Goal: Task Accomplishment & Management: Use online tool/utility

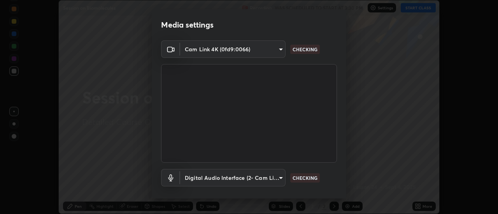
scroll to position [41, 0]
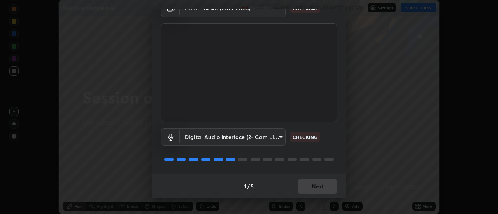
click at [310, 189] on div "1 / 5 Next" at bounding box center [249, 186] width 195 height 25
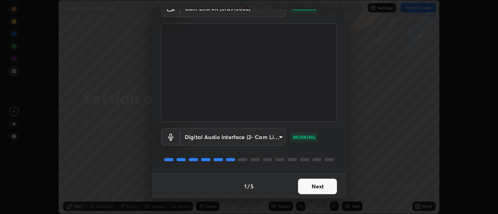
click at [315, 189] on button "Next" at bounding box center [317, 187] width 39 height 16
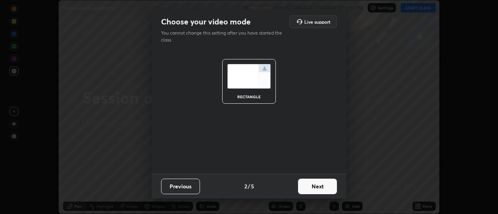
scroll to position [0, 0]
click at [310, 184] on button "Next" at bounding box center [317, 187] width 39 height 16
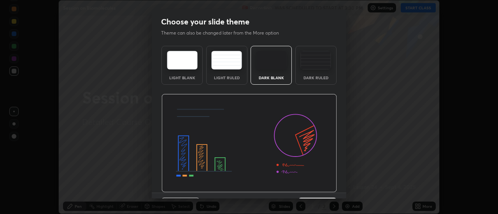
click at [310, 72] on div "Dark Ruled" at bounding box center [315, 65] width 41 height 39
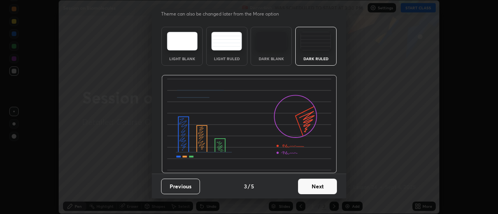
click at [305, 183] on button "Next" at bounding box center [317, 187] width 39 height 16
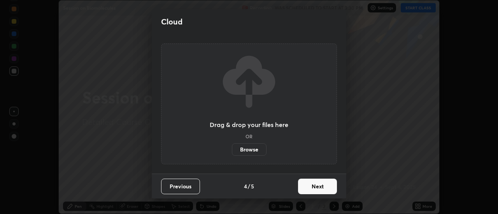
click at [316, 185] on button "Next" at bounding box center [317, 187] width 39 height 16
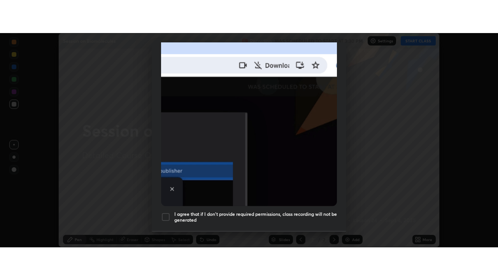
scroll to position [200, 0]
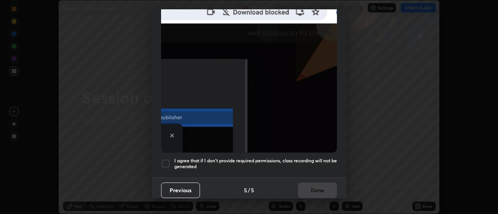
click at [168, 163] on div at bounding box center [165, 163] width 9 height 9
click at [300, 187] on button "Done" at bounding box center [317, 191] width 39 height 16
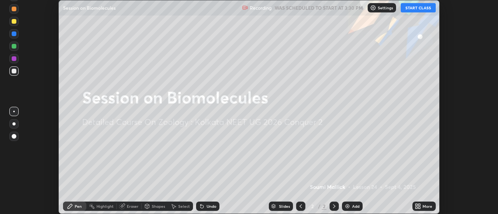
click at [408, 7] on button "START CLASS" at bounding box center [418, 7] width 35 height 9
click at [419, 209] on icon at bounding box center [418, 206] width 6 height 6
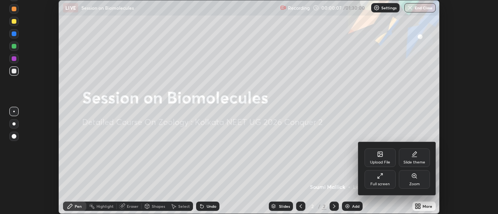
click at [346, 207] on div at bounding box center [249, 107] width 498 height 214
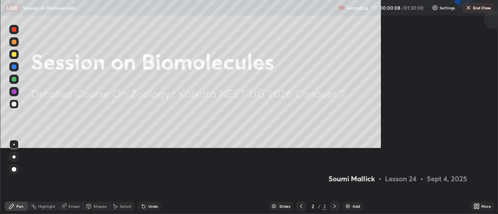
scroll to position [280, 498]
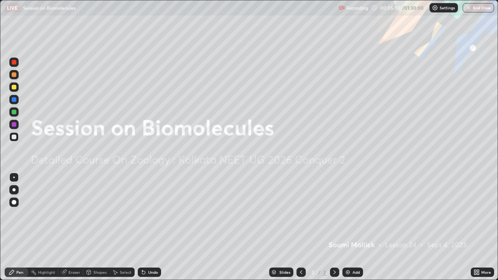
click at [355, 214] on div "Add" at bounding box center [356, 272] width 7 height 4
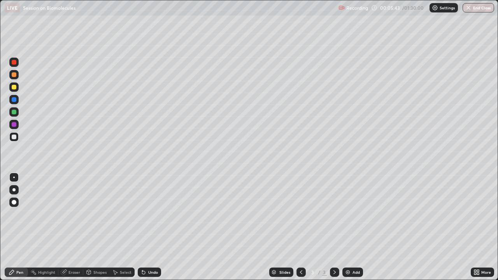
click at [14, 112] on div at bounding box center [14, 112] width 5 height 5
click at [151, 214] on div "Undo" at bounding box center [153, 272] width 10 height 4
click at [148, 214] on div "Undo" at bounding box center [153, 272] width 10 height 4
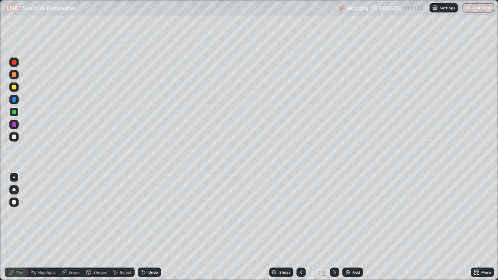
click at [120, 214] on div "Select" at bounding box center [126, 272] width 12 height 4
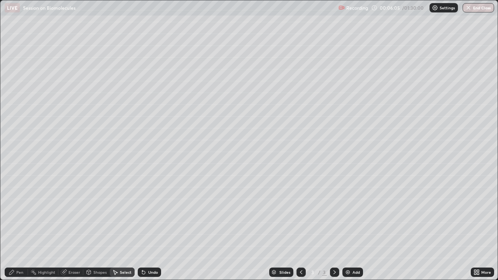
click at [91, 214] on div "Shapes" at bounding box center [96, 272] width 26 height 9
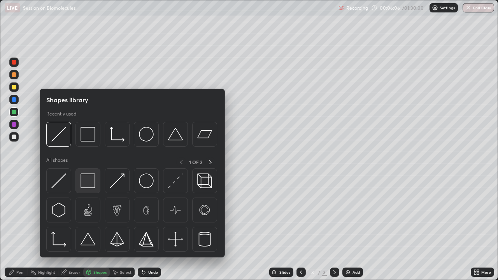
click at [89, 174] on img at bounding box center [88, 181] width 15 height 15
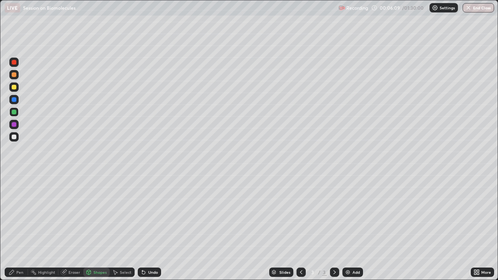
click at [16, 141] on div at bounding box center [13, 136] width 9 height 9
click at [21, 214] on div "Pen" at bounding box center [19, 272] width 7 height 4
click at [475, 214] on icon at bounding box center [475, 274] width 2 height 2
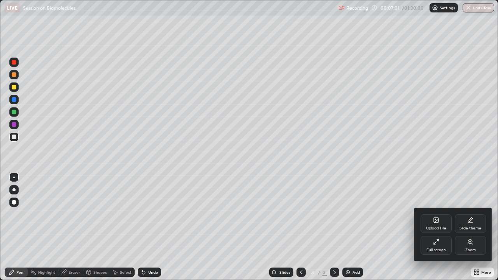
click at [433, 214] on div "Upload File" at bounding box center [436, 223] width 31 height 19
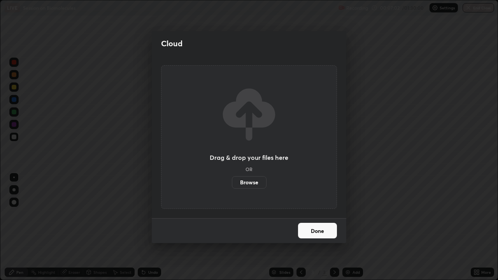
click at [255, 183] on label "Browse" at bounding box center [249, 182] width 35 height 12
click at [232, 183] on input "Browse" at bounding box center [232, 182] width 0 height 12
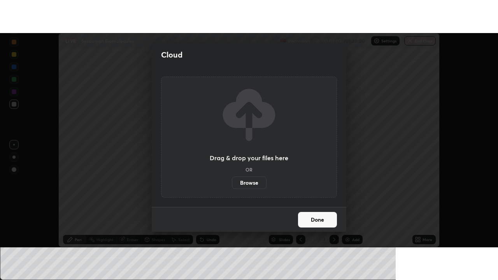
scroll to position [38695, 38411]
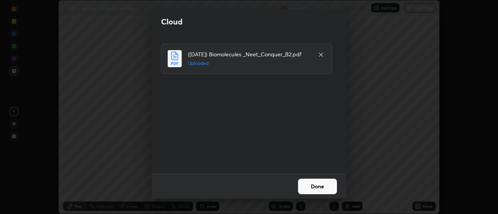
click at [320, 186] on button "Done" at bounding box center [317, 187] width 39 height 16
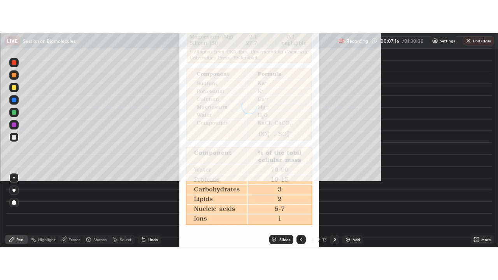
scroll to position [280, 498]
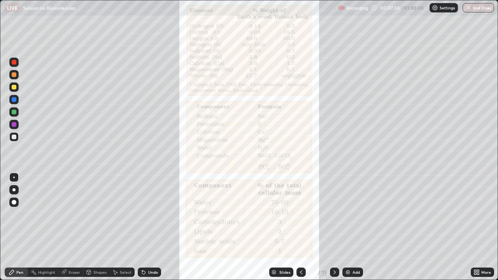
click at [276, 214] on div "Slides" at bounding box center [281, 272] width 24 height 9
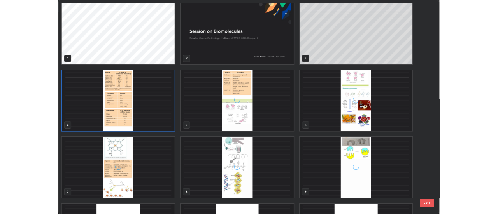
scroll to position [277, 493]
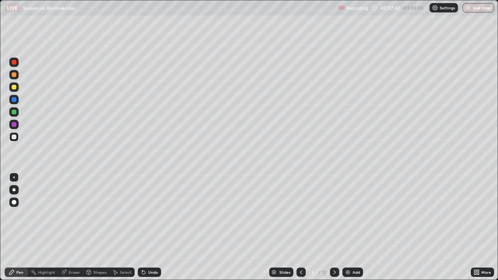
click at [149, 214] on div "Undo" at bounding box center [153, 272] width 10 height 4
click at [147, 214] on div "Undo" at bounding box center [149, 272] width 23 height 9
click at [148, 214] on div "Undo" at bounding box center [153, 272] width 10 height 4
click at [157, 214] on div "Undo" at bounding box center [148, 273] width 26 height 16
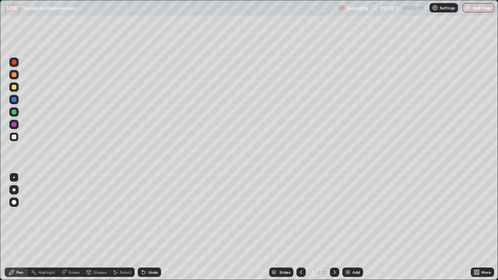
click at [153, 214] on div "Undo" at bounding box center [149, 272] width 23 height 9
click at [150, 214] on div "Undo" at bounding box center [153, 272] width 10 height 4
click at [149, 214] on div "Undo" at bounding box center [153, 272] width 10 height 4
click at [149, 214] on div "Undo" at bounding box center [149, 272] width 23 height 9
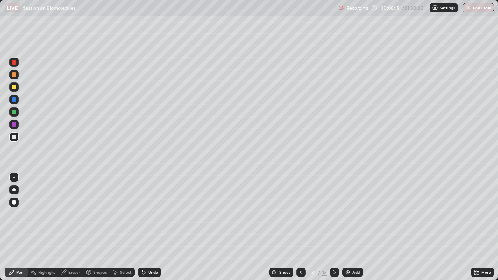
click at [147, 214] on div "Undo" at bounding box center [149, 272] width 23 height 9
click at [148, 214] on div "Undo" at bounding box center [149, 272] width 23 height 9
click at [147, 214] on div "Undo" at bounding box center [149, 272] width 23 height 9
click at [152, 214] on div "Undo" at bounding box center [153, 272] width 10 height 4
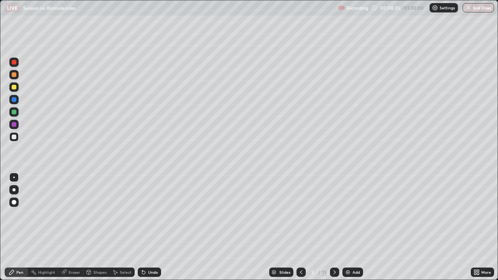
click at [147, 214] on div "Undo" at bounding box center [149, 272] width 23 height 9
click at [150, 214] on div "Undo" at bounding box center [153, 272] width 10 height 4
click at [114, 214] on icon at bounding box center [116, 272] width 4 height 5
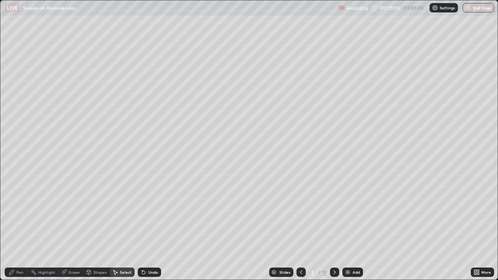
click at [15, 214] on icon at bounding box center [12, 272] width 6 height 6
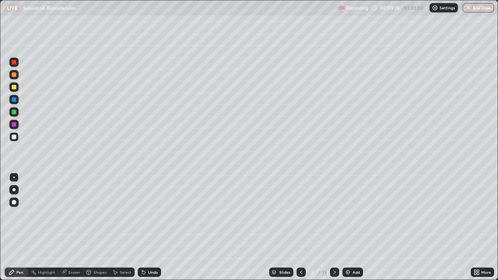
click at [148, 214] on div "Undo" at bounding box center [153, 272] width 10 height 4
click at [152, 214] on div "Undo" at bounding box center [153, 272] width 10 height 4
click at [148, 214] on div "Undo" at bounding box center [149, 272] width 23 height 9
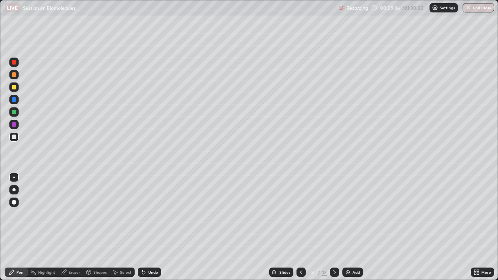
click at [153, 214] on div "Undo" at bounding box center [149, 272] width 23 height 9
click at [123, 214] on div "Select" at bounding box center [126, 272] width 12 height 4
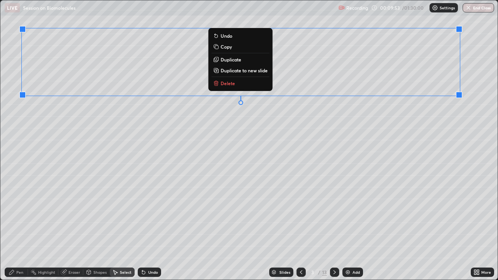
click at [71, 209] on div "0 ° Undo Copy Duplicate Duplicate to new slide Delete" at bounding box center [248, 139] width 497 height 279
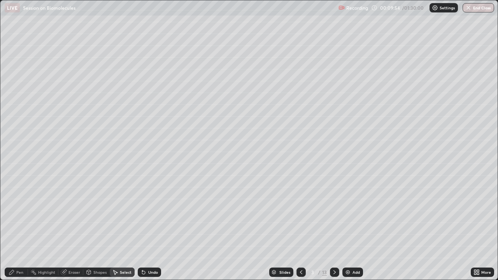
click at [95, 214] on div "Shapes" at bounding box center [99, 272] width 13 height 4
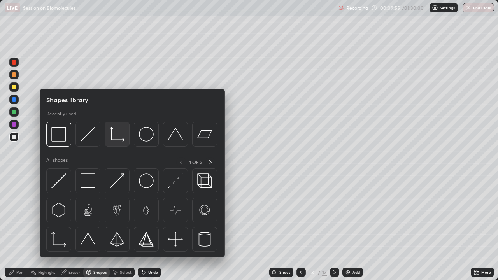
click at [121, 140] on img at bounding box center [117, 134] width 15 height 15
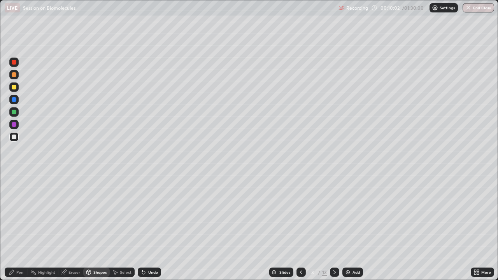
click at [15, 126] on div at bounding box center [14, 124] width 5 height 5
click at [32, 214] on rect at bounding box center [34, 273] width 4 height 4
click at [15, 214] on div "Pen" at bounding box center [16, 272] width 23 height 9
click at [15, 113] on div at bounding box center [14, 112] width 5 height 5
click at [12, 189] on div at bounding box center [13, 189] width 9 height 9
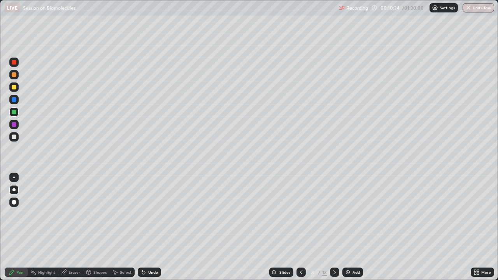
click at [15, 123] on div at bounding box center [14, 124] width 5 height 5
click at [150, 214] on div "Undo" at bounding box center [149, 272] width 23 height 9
click at [149, 214] on div "Undo" at bounding box center [153, 272] width 10 height 4
click at [18, 177] on div at bounding box center [13, 177] width 9 height 9
click at [17, 91] on div at bounding box center [13, 86] width 9 height 9
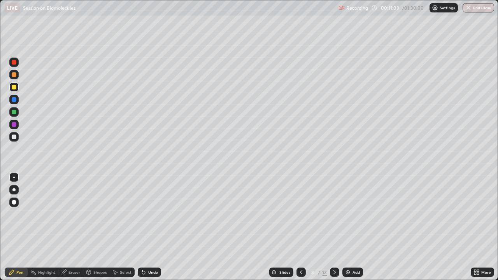
click at [13, 137] on div at bounding box center [14, 137] width 5 height 5
click at [12, 101] on div at bounding box center [13, 99] width 9 height 9
click at [151, 214] on div "Undo" at bounding box center [153, 272] width 10 height 4
click at [153, 214] on div "Undo" at bounding box center [153, 272] width 10 height 4
click at [144, 214] on icon at bounding box center [143, 272] width 6 height 6
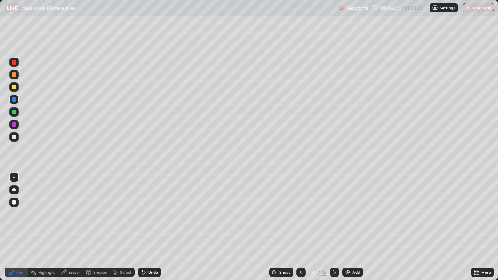
click at [17, 75] on div at bounding box center [13, 74] width 9 height 9
click at [46, 214] on div "Highlight" at bounding box center [46, 272] width 17 height 4
click at [149, 214] on div "Undo" at bounding box center [153, 272] width 10 height 4
click at [12, 214] on div "Pen" at bounding box center [16, 272] width 23 height 9
click at [14, 137] on div at bounding box center [14, 137] width 5 height 5
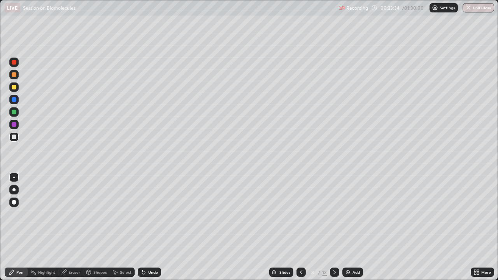
click at [48, 214] on div "Highlight" at bounding box center [46, 272] width 17 height 4
click at [17, 76] on div at bounding box center [13, 74] width 9 height 9
click at [143, 214] on icon at bounding box center [143, 272] width 3 height 3
click at [16, 214] on div "Pen" at bounding box center [16, 272] width 23 height 9
click at [18, 137] on div at bounding box center [13, 136] width 9 height 9
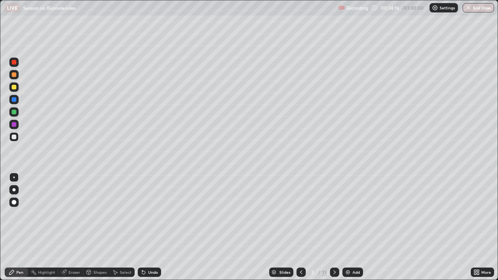
click at [51, 214] on div "Highlight" at bounding box center [43, 272] width 30 height 9
click at [14, 75] on div at bounding box center [14, 74] width 5 height 5
click at [18, 214] on div "Pen" at bounding box center [19, 272] width 7 height 4
click at [14, 123] on div at bounding box center [14, 124] width 5 height 5
click at [151, 214] on div "Undo" at bounding box center [149, 272] width 23 height 9
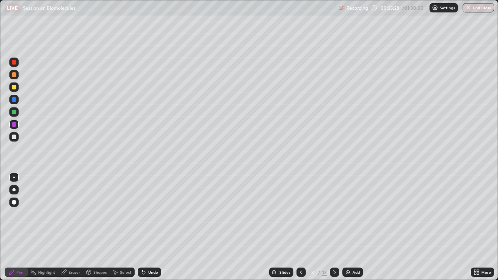
click at [63, 214] on div "Eraser" at bounding box center [70, 272] width 25 height 9
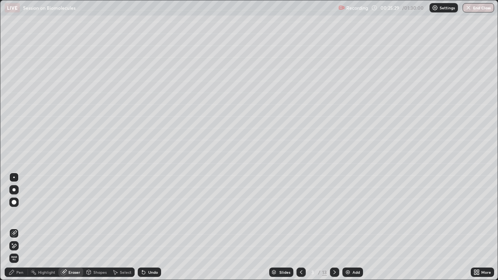
click at [49, 214] on div "Highlight" at bounding box center [46, 272] width 17 height 4
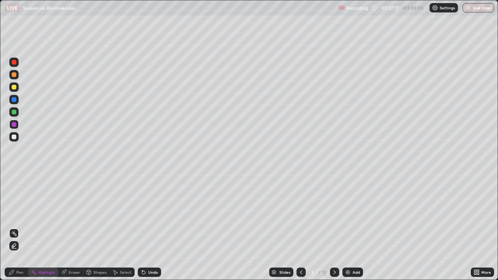
click at [19, 214] on div "Pen" at bounding box center [19, 272] width 7 height 4
click at [14, 142] on div at bounding box center [13, 137] width 9 height 12
click at [15, 116] on div at bounding box center [13, 111] width 9 height 9
click at [13, 61] on div at bounding box center [14, 62] width 5 height 5
click at [334, 214] on icon at bounding box center [335, 272] width 6 height 6
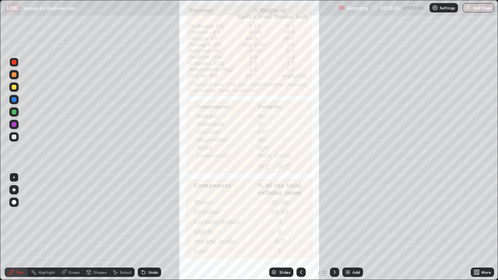
click at [300, 214] on icon at bounding box center [301, 272] width 6 height 6
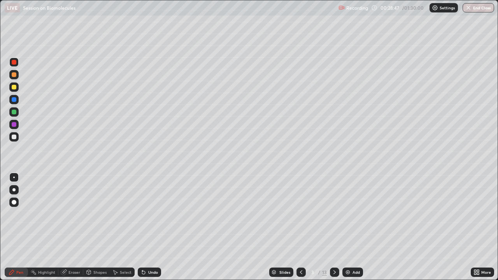
click at [348, 214] on img at bounding box center [348, 272] width 6 height 6
click at [16, 128] on div at bounding box center [13, 124] width 9 height 9
click at [150, 214] on div "Undo" at bounding box center [153, 272] width 10 height 4
click at [149, 214] on div "Undo" at bounding box center [153, 272] width 10 height 4
click at [148, 214] on div "Undo" at bounding box center [149, 272] width 23 height 9
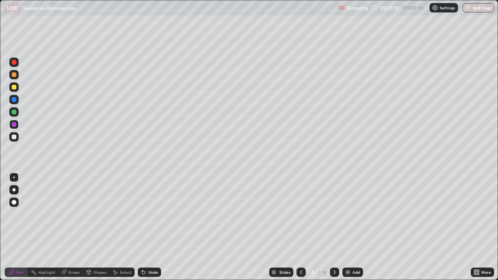
click at [13, 138] on div at bounding box center [14, 137] width 5 height 5
click at [151, 214] on div "Undo" at bounding box center [153, 272] width 10 height 4
click at [150, 214] on div "Undo" at bounding box center [153, 272] width 10 height 4
click at [146, 214] on div "Undo" at bounding box center [149, 272] width 23 height 9
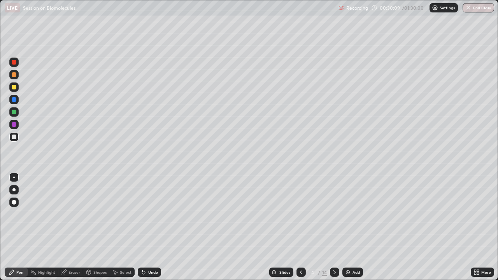
click at [145, 214] on icon at bounding box center [143, 272] width 6 height 6
click at [146, 214] on icon at bounding box center [143, 272] width 6 height 6
click at [143, 214] on icon at bounding box center [143, 272] width 3 height 3
click at [125, 214] on div "Select" at bounding box center [126, 272] width 12 height 4
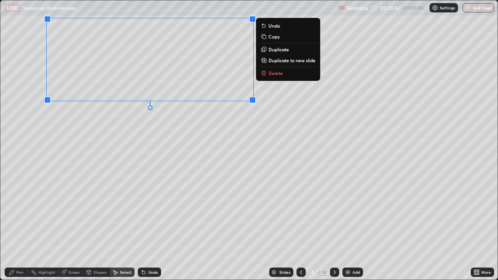
click at [171, 186] on div "0 ° Undo Copy Duplicate Duplicate to new slide Delete" at bounding box center [248, 139] width 497 height 279
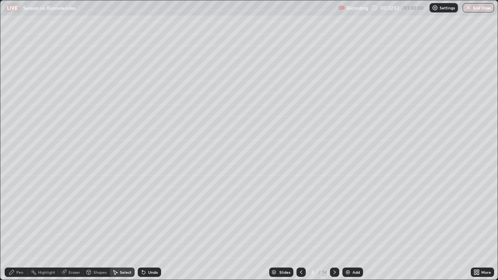
click at [300, 214] on icon at bounding box center [301, 272] width 2 height 4
click at [22, 214] on div "Pen" at bounding box center [16, 272] width 23 height 9
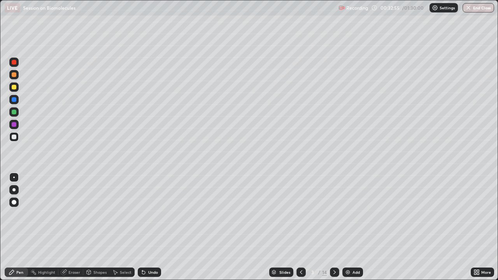
click at [14, 125] on div at bounding box center [14, 124] width 5 height 5
click at [51, 214] on div "Highlight" at bounding box center [46, 272] width 17 height 4
click at [15, 112] on div at bounding box center [14, 112] width 5 height 5
click at [15, 137] on div at bounding box center [14, 137] width 5 height 5
click at [12, 125] on div at bounding box center [14, 124] width 5 height 5
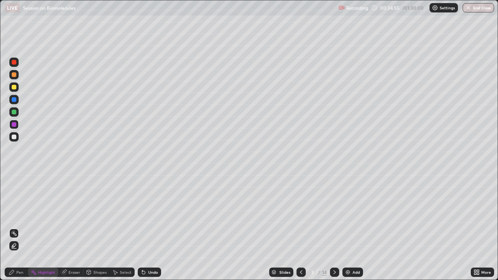
click at [69, 214] on div "Eraser" at bounding box center [74, 272] width 12 height 4
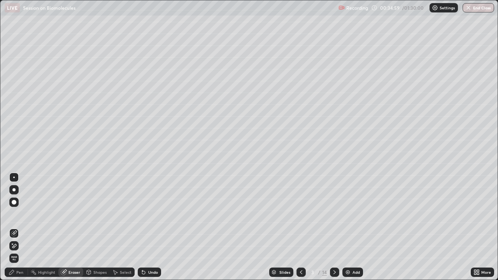
click at [17, 214] on div "Pen" at bounding box center [19, 272] width 7 height 4
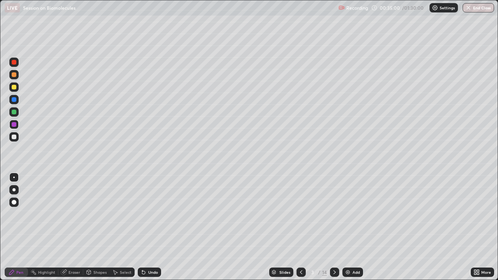
click at [13, 65] on div at bounding box center [13, 62] width 9 height 9
click at [332, 214] on icon at bounding box center [335, 272] width 6 height 6
click at [17, 137] on div at bounding box center [13, 136] width 9 height 9
click at [118, 214] on icon at bounding box center [115, 272] width 6 height 6
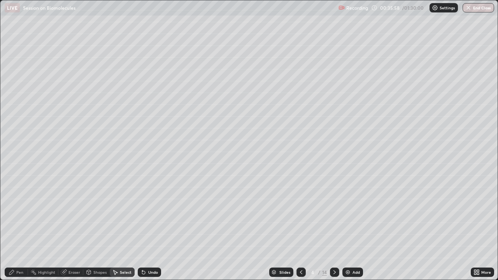
click at [102, 214] on div "Shapes" at bounding box center [99, 272] width 13 height 4
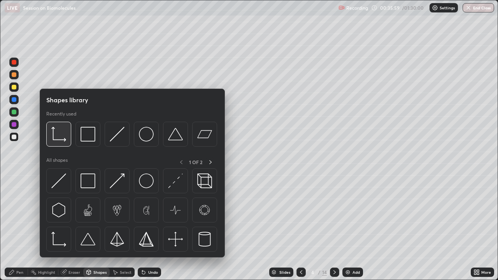
click at [65, 139] on img at bounding box center [58, 134] width 15 height 15
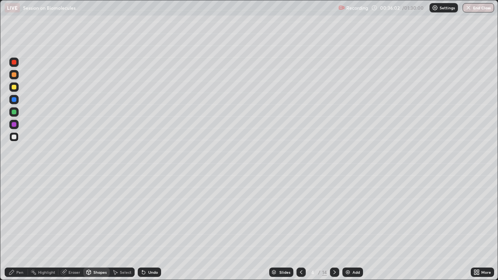
click at [123, 214] on div "Select" at bounding box center [126, 272] width 12 height 4
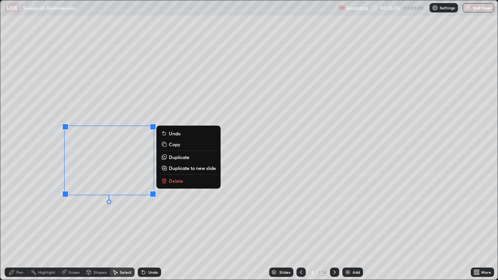
click at [184, 155] on p "Duplicate" at bounding box center [179, 157] width 21 height 6
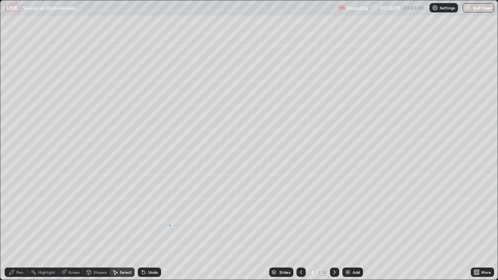
click at [169, 214] on div "0 ° Undo Copy Duplicate Duplicate to new slide Delete" at bounding box center [248, 139] width 497 height 279
click at [21, 214] on div "Pen" at bounding box center [16, 272] width 23 height 9
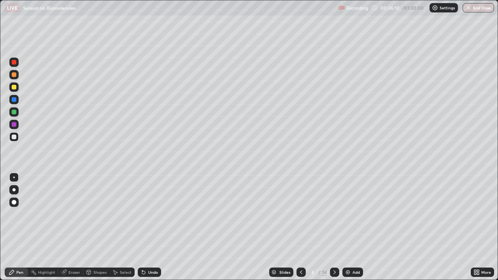
click at [14, 112] on div at bounding box center [14, 112] width 5 height 5
click at [154, 214] on div "Undo" at bounding box center [153, 272] width 10 height 4
click at [146, 214] on div "Undo" at bounding box center [149, 272] width 23 height 9
click at [147, 214] on div "Undo" at bounding box center [149, 272] width 23 height 9
click at [16, 139] on div at bounding box center [13, 136] width 9 height 9
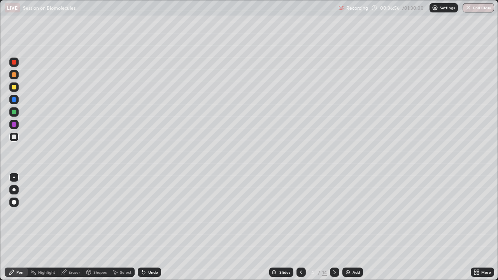
click at [14, 123] on div at bounding box center [14, 124] width 5 height 5
click at [17, 63] on div at bounding box center [13, 62] width 9 height 9
click at [149, 214] on div "Undo" at bounding box center [149, 272] width 23 height 9
click at [14, 139] on div at bounding box center [13, 136] width 9 height 9
click at [74, 214] on div "Eraser" at bounding box center [74, 272] width 12 height 4
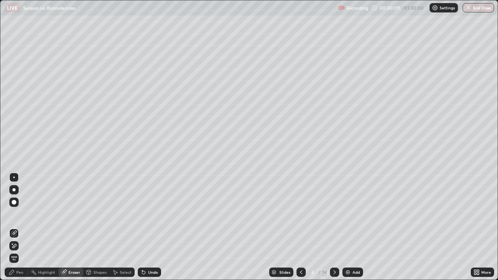
click at [20, 214] on div "Pen" at bounding box center [19, 272] width 7 height 4
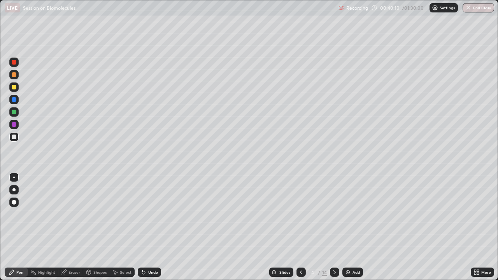
click at [14, 125] on div at bounding box center [14, 124] width 5 height 5
click at [14, 114] on div at bounding box center [14, 112] width 5 height 5
click at [121, 214] on div "Select" at bounding box center [126, 272] width 12 height 4
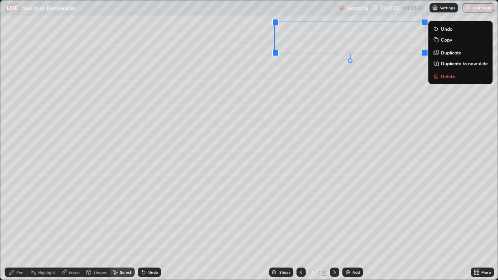
click at [325, 90] on div "0 ° Undo Copy Duplicate Duplicate to new slide Delete" at bounding box center [248, 139] width 497 height 279
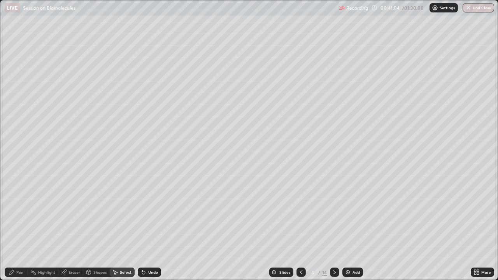
click at [21, 214] on div "Pen" at bounding box center [19, 272] width 7 height 4
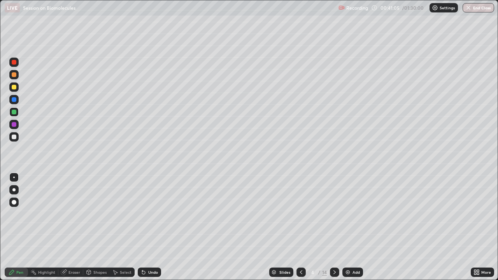
click at [12, 99] on div at bounding box center [14, 99] width 5 height 5
click at [11, 139] on div at bounding box center [13, 136] width 9 height 9
click at [156, 214] on div "Undo" at bounding box center [153, 272] width 10 height 4
click at [154, 214] on div "Undo" at bounding box center [153, 272] width 10 height 4
click at [151, 214] on div "Undo" at bounding box center [153, 272] width 10 height 4
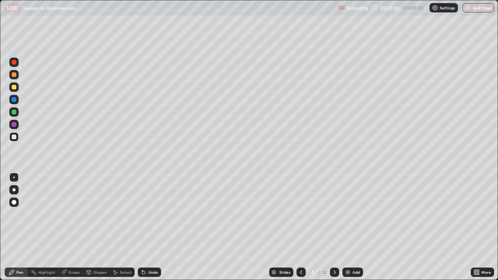
click at [149, 214] on div "Undo" at bounding box center [153, 272] width 10 height 4
click at [148, 214] on div "Undo" at bounding box center [153, 272] width 10 height 4
click at [147, 214] on div "Undo" at bounding box center [149, 272] width 23 height 9
click at [146, 214] on div "Undo" at bounding box center [149, 272] width 23 height 9
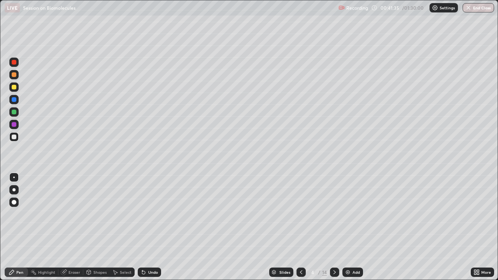
click at [147, 214] on div "Undo" at bounding box center [149, 272] width 23 height 9
click at [146, 214] on div "Undo" at bounding box center [149, 272] width 23 height 9
click at [147, 214] on div "Undo" at bounding box center [149, 272] width 23 height 9
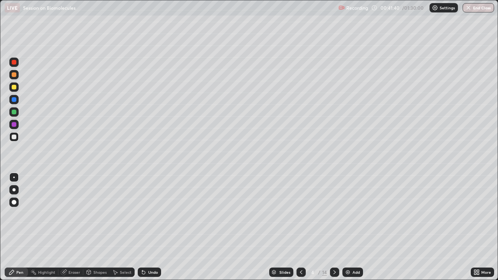
click at [149, 214] on div "Undo" at bounding box center [153, 272] width 10 height 4
click at [151, 214] on div "Undo" at bounding box center [153, 272] width 10 height 4
click at [17, 110] on div at bounding box center [13, 111] width 9 height 9
click at [17, 75] on div at bounding box center [13, 74] width 9 height 9
click at [17, 88] on div at bounding box center [13, 86] width 9 height 9
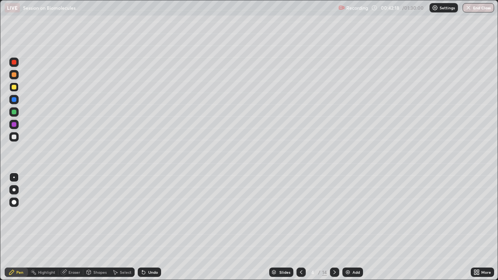
click at [121, 214] on div "Select" at bounding box center [126, 272] width 12 height 4
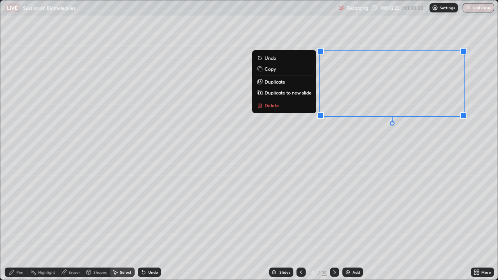
click at [331, 161] on div "0 ° Undo Copy Duplicate Duplicate to new slide Delete" at bounding box center [248, 139] width 497 height 279
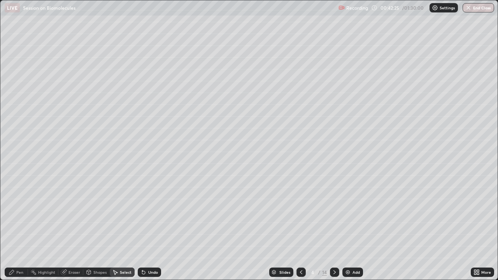
click at [98, 214] on div "Shapes" at bounding box center [99, 272] width 13 height 4
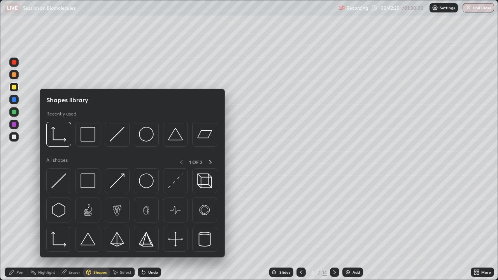
click at [72, 214] on div "Eraser" at bounding box center [74, 272] width 12 height 4
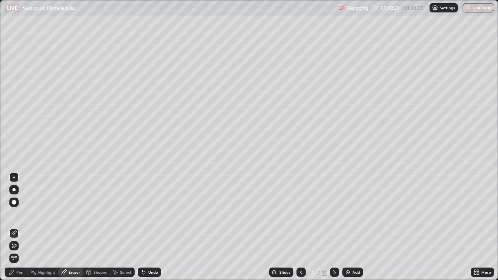
click at [16, 214] on div "Pen" at bounding box center [16, 272] width 23 height 9
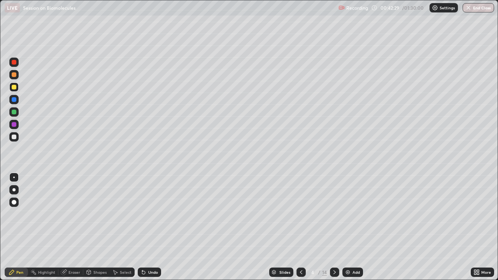
click at [18, 99] on div at bounding box center [13, 99] width 9 height 9
click at [11, 74] on div at bounding box center [13, 74] width 9 height 9
click at [14, 87] on div at bounding box center [14, 87] width 5 height 5
click at [96, 214] on div "Shapes" at bounding box center [99, 272] width 13 height 4
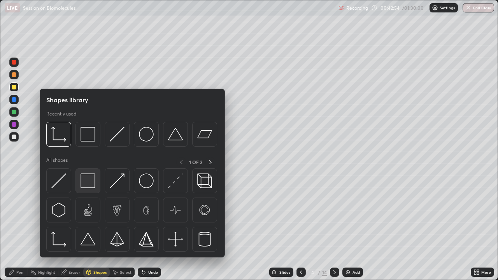
click at [89, 175] on img at bounding box center [88, 181] width 15 height 15
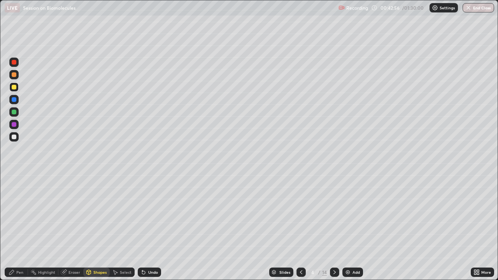
click at [153, 214] on div "Undo" at bounding box center [153, 272] width 10 height 4
click at [12, 214] on icon at bounding box center [12, 272] width 6 height 6
click at [19, 134] on div at bounding box center [14, 137] width 12 height 12
click at [18, 102] on div at bounding box center [13, 99] width 9 height 9
click at [148, 214] on div "Undo" at bounding box center [153, 272] width 10 height 4
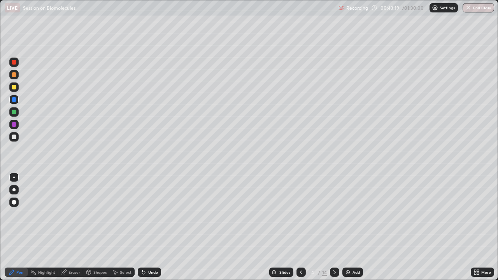
click at [151, 214] on div "Undo" at bounding box center [153, 272] width 10 height 4
click at [149, 214] on div "Undo" at bounding box center [149, 272] width 23 height 9
click at [150, 214] on div "Undo" at bounding box center [149, 272] width 23 height 9
click at [148, 214] on div "Undo" at bounding box center [153, 272] width 10 height 4
click at [148, 214] on div "Undo" at bounding box center [149, 272] width 23 height 9
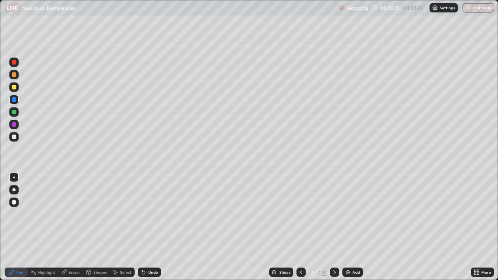
click at [121, 214] on div "Select" at bounding box center [126, 272] width 12 height 4
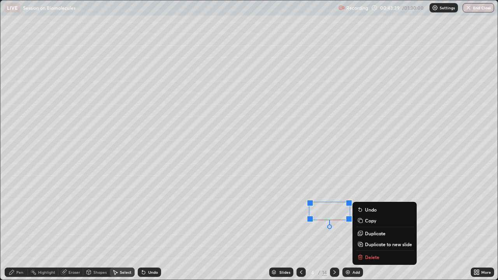
click at [19, 214] on div "Pen" at bounding box center [16, 272] width 23 height 9
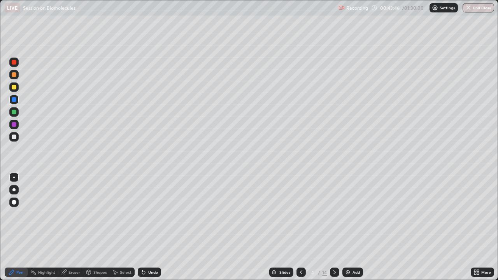
click at [14, 137] on div at bounding box center [14, 137] width 5 height 5
click at [151, 214] on div "Undo" at bounding box center [153, 272] width 10 height 4
click at [149, 214] on div "Undo" at bounding box center [149, 272] width 23 height 9
click at [149, 214] on div "Undo" at bounding box center [153, 272] width 10 height 4
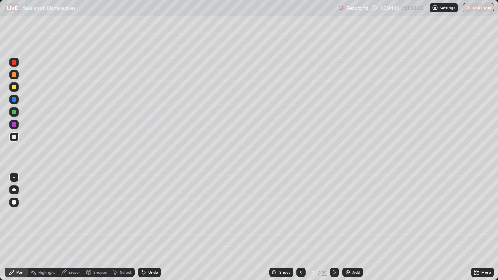
click at [153, 214] on div "Undo" at bounding box center [153, 272] width 10 height 4
click at [351, 214] on div "Add" at bounding box center [352, 272] width 21 height 9
click at [97, 214] on div "Shapes" at bounding box center [99, 272] width 13 height 4
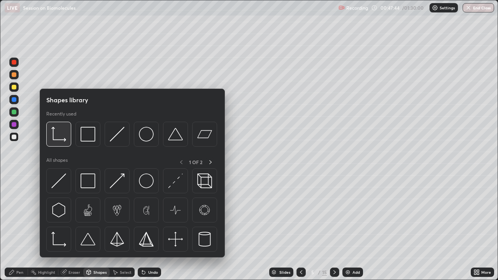
click at [70, 139] on div at bounding box center [58, 134] width 25 height 25
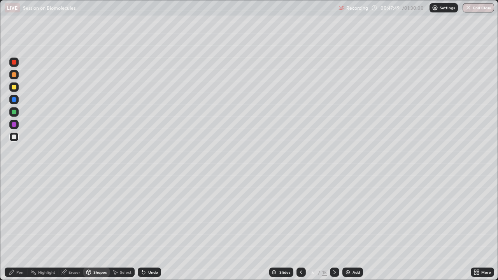
click at [19, 214] on div "Pen" at bounding box center [19, 272] width 7 height 4
click at [14, 189] on div at bounding box center [13, 189] width 3 height 3
click at [19, 130] on div at bounding box center [14, 124] width 12 height 12
click at [148, 214] on div "Undo" at bounding box center [153, 272] width 10 height 4
click at [15, 100] on div at bounding box center [14, 99] width 5 height 5
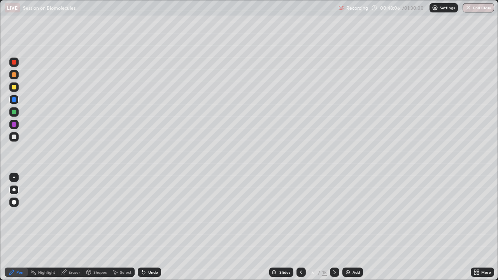
click at [143, 214] on div "Undo" at bounding box center [149, 272] width 23 height 9
click at [16, 137] on div at bounding box center [14, 137] width 5 height 5
click at [13, 175] on div at bounding box center [13, 177] width 9 height 9
click at [14, 90] on div at bounding box center [13, 86] width 9 height 9
click at [14, 74] on div at bounding box center [14, 74] width 5 height 5
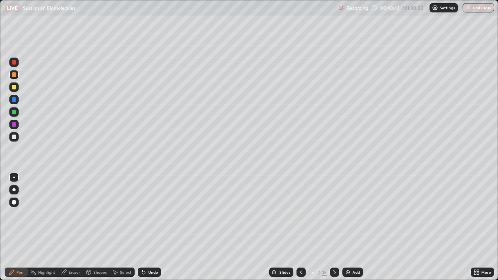
click at [14, 87] on div at bounding box center [14, 87] width 5 height 5
click at [17, 65] on div at bounding box center [13, 62] width 9 height 9
click at [151, 214] on div "Undo" at bounding box center [149, 272] width 23 height 9
click at [147, 214] on div "Undo" at bounding box center [149, 272] width 23 height 9
click at [121, 214] on div "Select" at bounding box center [126, 272] width 12 height 4
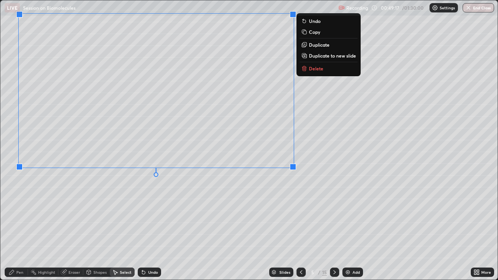
click at [83, 209] on div "0 ° Undo Copy Duplicate Duplicate to new slide Delete" at bounding box center [248, 139] width 497 height 279
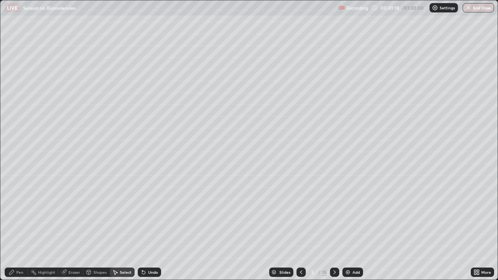
click at [20, 214] on div "Pen" at bounding box center [19, 272] width 7 height 4
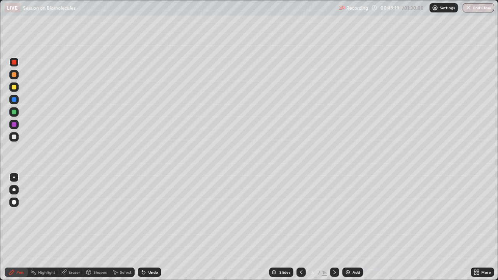
click at [17, 122] on div at bounding box center [13, 124] width 9 height 9
click at [17, 108] on div at bounding box center [13, 111] width 9 height 9
click at [17, 141] on div at bounding box center [13, 136] width 9 height 9
click at [153, 214] on div "Undo" at bounding box center [153, 272] width 10 height 4
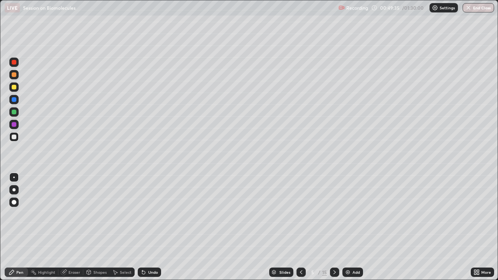
click at [147, 214] on div "Undo" at bounding box center [149, 272] width 23 height 9
click at [144, 214] on div "Undo" at bounding box center [149, 272] width 23 height 9
click at [16, 71] on div at bounding box center [13, 74] width 9 height 9
click at [145, 214] on icon at bounding box center [143, 272] width 6 height 6
click at [12, 116] on div at bounding box center [13, 111] width 9 height 9
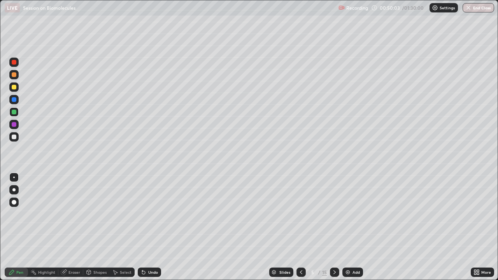
click at [12, 97] on div at bounding box center [13, 99] width 9 height 9
click at [14, 112] on div at bounding box center [14, 112] width 5 height 5
click at [150, 214] on div "Undo" at bounding box center [153, 272] width 10 height 4
click at [112, 214] on icon at bounding box center [115, 272] width 6 height 6
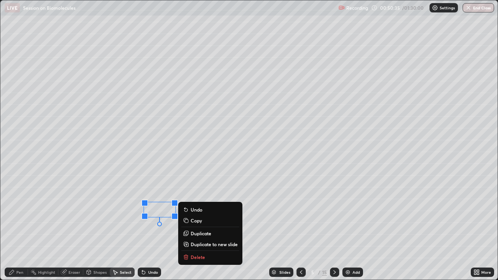
click at [132, 214] on div "0 ° Undo Copy Duplicate Duplicate to new slide Delete" at bounding box center [248, 139] width 497 height 279
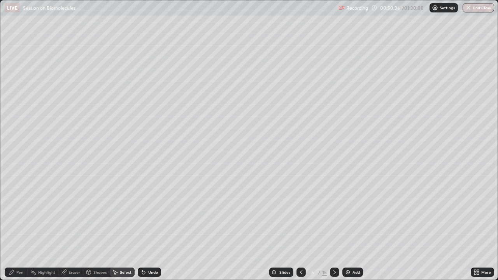
click at [22, 214] on div "Pen" at bounding box center [16, 272] width 23 height 9
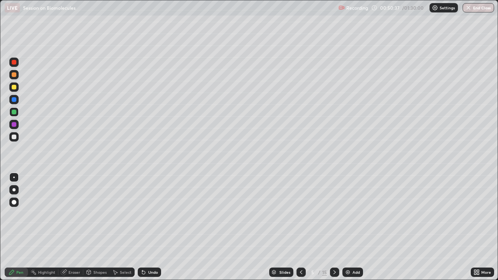
click at [16, 74] on div at bounding box center [14, 74] width 5 height 5
click at [49, 214] on div "Highlight" at bounding box center [46, 272] width 17 height 4
click at [29, 214] on div "Highlight" at bounding box center [43, 272] width 30 height 9
click at [16, 214] on div "Pen" at bounding box center [19, 272] width 7 height 4
click at [16, 61] on div at bounding box center [14, 62] width 5 height 5
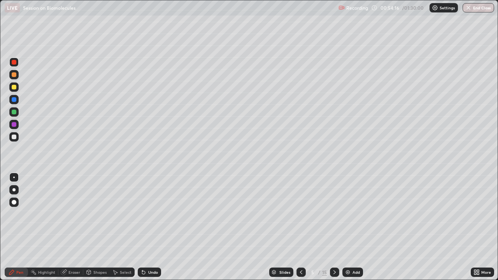
click at [12, 87] on div at bounding box center [14, 87] width 5 height 5
click at [51, 214] on div "Highlight" at bounding box center [46, 272] width 17 height 4
click at [299, 214] on icon at bounding box center [301, 272] width 6 height 6
click at [333, 214] on icon at bounding box center [335, 272] width 6 height 6
click at [16, 214] on icon at bounding box center [14, 246] width 6 height 6
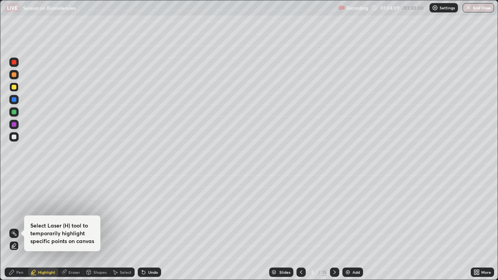
click at [14, 214] on icon at bounding box center [14, 233] width 1 height 1
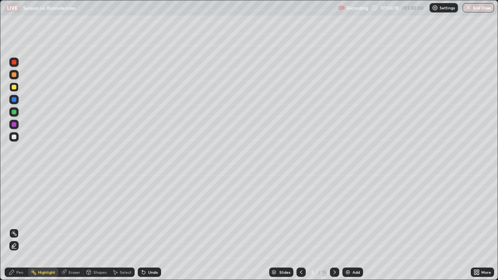
click at [19, 214] on div "Pen" at bounding box center [16, 272] width 23 height 9
click at [300, 214] on icon at bounding box center [301, 272] width 6 height 6
click at [335, 214] on icon at bounding box center [335, 272] width 6 height 6
click at [14, 62] on div at bounding box center [14, 62] width 5 height 5
click at [15, 92] on div at bounding box center [13, 87] width 9 height 12
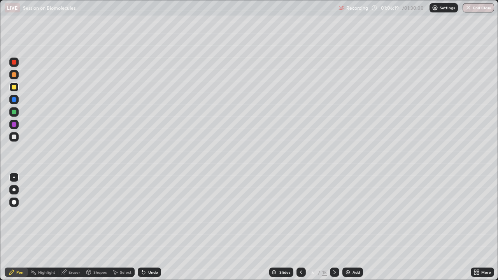
click at [300, 214] on icon at bounding box center [301, 272] width 6 height 6
click at [332, 214] on icon at bounding box center [335, 272] width 6 height 6
click at [18, 125] on div at bounding box center [13, 124] width 9 height 9
click at [13, 73] on div at bounding box center [14, 74] width 5 height 5
click at [13, 109] on div at bounding box center [13, 111] width 9 height 9
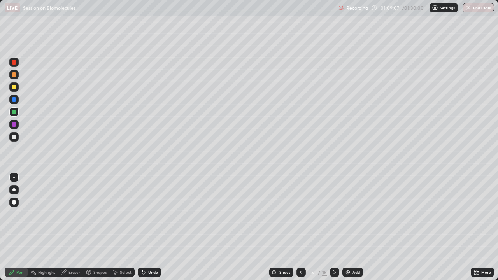
click at [300, 214] on icon at bounding box center [301, 272] width 6 height 6
click at [337, 214] on icon at bounding box center [335, 272] width 6 height 6
click at [354, 214] on div "Add" at bounding box center [356, 272] width 7 height 4
click at [95, 214] on div "Shapes" at bounding box center [99, 272] width 13 height 4
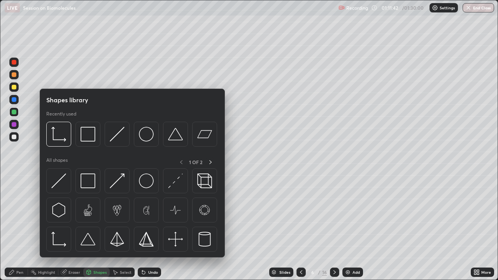
click at [18, 137] on div at bounding box center [13, 136] width 9 height 9
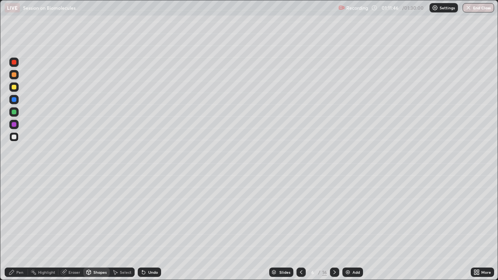
click at [12, 214] on div "Pen" at bounding box center [16, 272] width 23 height 9
click at [15, 112] on div at bounding box center [14, 112] width 5 height 5
click at [11, 175] on div at bounding box center [13, 177] width 9 height 9
click at [14, 193] on div at bounding box center [13, 189] width 9 height 9
click at [150, 214] on div "Undo" at bounding box center [153, 272] width 10 height 4
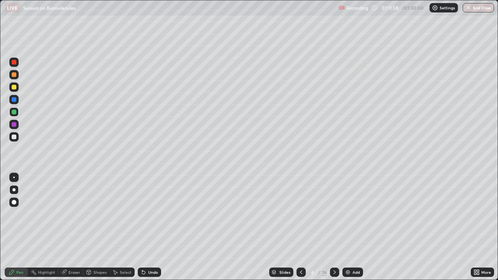
click at [298, 214] on icon at bounding box center [301, 272] width 6 height 6
click at [332, 214] on div at bounding box center [334, 272] width 9 height 9
click at [13, 77] on div at bounding box center [13, 74] width 9 height 9
click at [16, 66] on div at bounding box center [13, 62] width 9 height 9
click at [16, 174] on div at bounding box center [13, 177] width 9 height 9
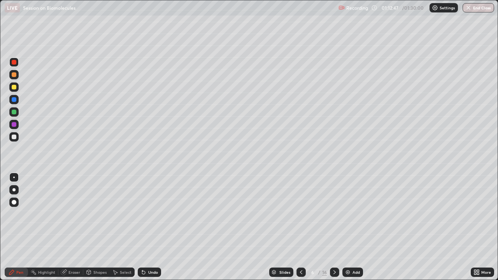
click at [152, 214] on div "Undo" at bounding box center [153, 272] width 10 height 4
click at [150, 214] on div "Undo" at bounding box center [153, 272] width 10 height 4
click at [17, 102] on div at bounding box center [13, 99] width 9 height 9
click at [151, 214] on div "Undo" at bounding box center [149, 272] width 23 height 9
click at [153, 214] on div "Undo" at bounding box center [153, 272] width 10 height 4
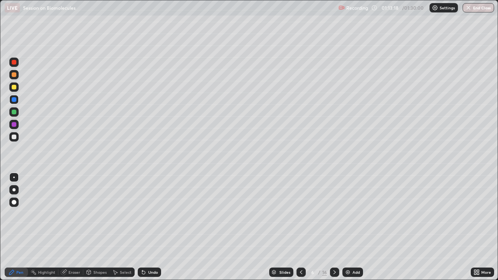
click at [154, 214] on div "Undo" at bounding box center [153, 272] width 10 height 4
click at [153, 214] on div "Undo" at bounding box center [153, 272] width 10 height 4
click at [14, 74] on div at bounding box center [14, 74] width 5 height 5
click at [14, 60] on div at bounding box center [14, 62] width 5 height 5
click at [151, 214] on div "Undo" at bounding box center [153, 272] width 10 height 4
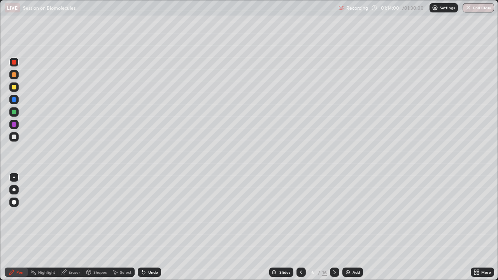
click at [14, 100] on div at bounding box center [14, 99] width 5 height 5
click at [151, 214] on div "Undo" at bounding box center [148, 273] width 26 height 16
click at [16, 71] on div at bounding box center [13, 74] width 9 height 9
click at [15, 64] on div at bounding box center [14, 62] width 5 height 5
click at [150, 214] on div "Undo" at bounding box center [153, 272] width 10 height 4
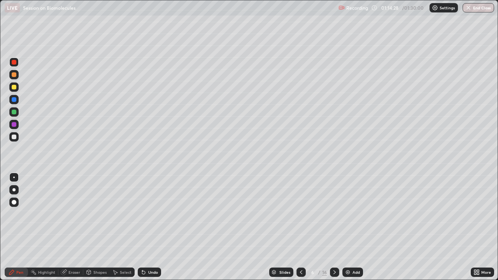
click at [150, 214] on div "Undo" at bounding box center [153, 272] width 10 height 4
click at [149, 214] on div "Undo" at bounding box center [149, 272] width 23 height 9
click at [148, 214] on div "Undo" at bounding box center [149, 272] width 23 height 9
click at [149, 214] on div "Undo" at bounding box center [149, 272] width 23 height 9
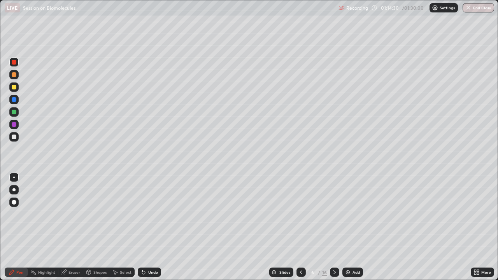
click at [149, 214] on div "Undo" at bounding box center [149, 272] width 23 height 9
click at [14, 100] on div at bounding box center [14, 99] width 5 height 5
click at [154, 214] on div "Undo" at bounding box center [153, 272] width 10 height 4
click at [14, 65] on div at bounding box center [13, 62] width 9 height 9
click at [125, 214] on div "Select" at bounding box center [126, 272] width 12 height 4
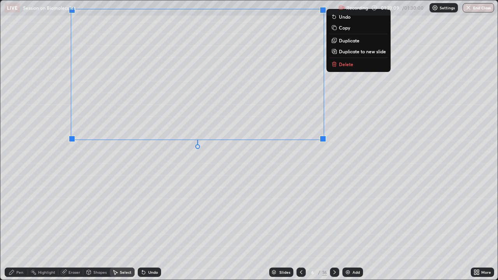
click at [95, 193] on div "0 ° Undo Copy Duplicate Duplicate to new slide Delete" at bounding box center [248, 139] width 497 height 279
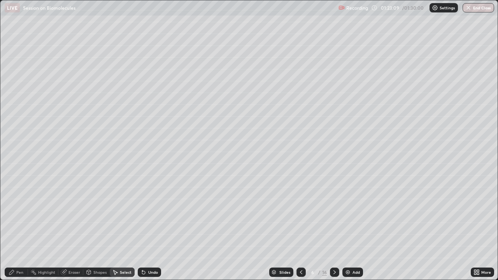
click at [17, 214] on div "Pen" at bounding box center [19, 272] width 7 height 4
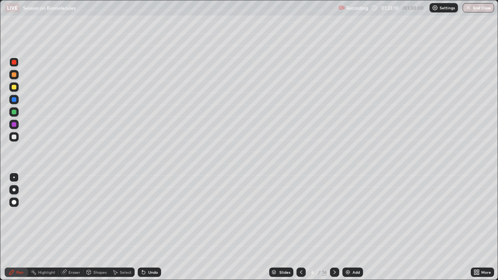
click at [17, 102] on div at bounding box center [13, 99] width 9 height 9
click at [16, 136] on div at bounding box center [14, 137] width 5 height 5
click at [18, 112] on div at bounding box center [13, 111] width 9 height 9
click at [15, 103] on div at bounding box center [13, 99] width 9 height 9
click at [155, 214] on div "Undo" at bounding box center [149, 272] width 23 height 9
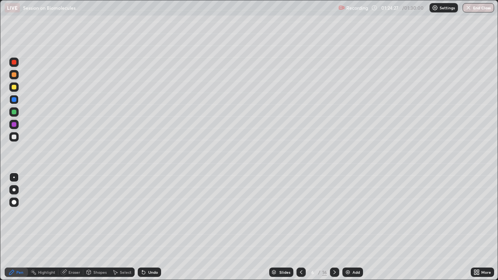
click at [148, 214] on div "Undo" at bounding box center [153, 272] width 10 height 4
click at [150, 214] on div "Undo" at bounding box center [149, 272] width 23 height 9
click at [146, 214] on div "Undo" at bounding box center [149, 272] width 23 height 9
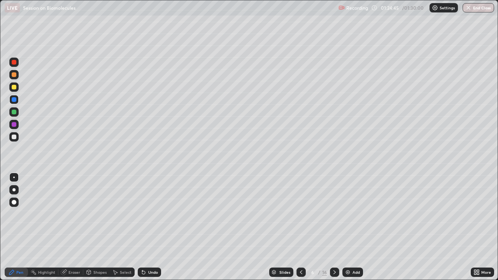
click at [146, 214] on div "Undo" at bounding box center [149, 272] width 23 height 9
click at [147, 214] on div "Undo" at bounding box center [149, 272] width 23 height 9
click at [146, 214] on div "Undo" at bounding box center [149, 272] width 23 height 9
click at [148, 214] on div "Undo" at bounding box center [153, 272] width 10 height 4
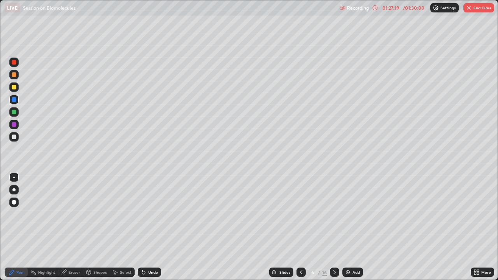
click at [19, 65] on div at bounding box center [14, 62] width 12 height 12
click at [472, 8] on button "End Class" at bounding box center [478, 7] width 31 height 9
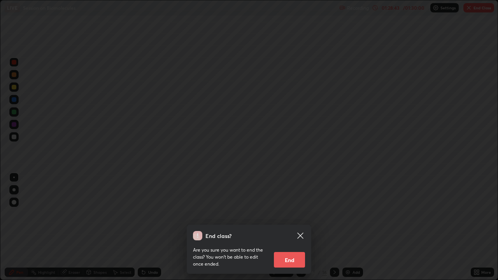
click at [283, 214] on button "End" at bounding box center [289, 260] width 31 height 16
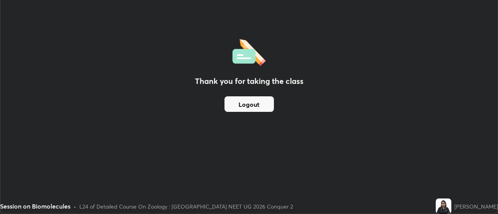
scroll to position [38695, 38411]
